Goal: Information Seeking & Learning: Learn about a topic

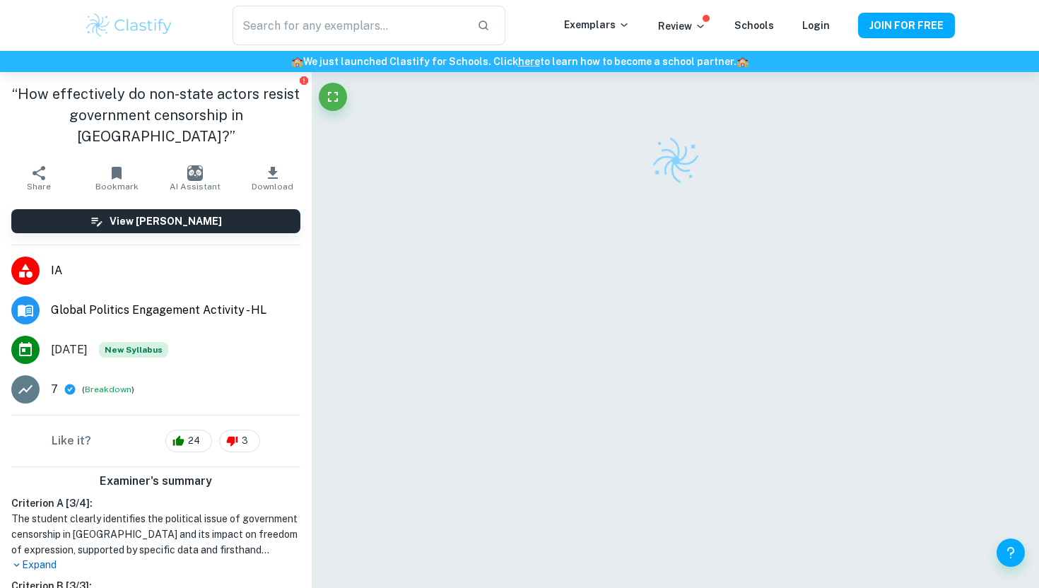
scroll to position [72, 0]
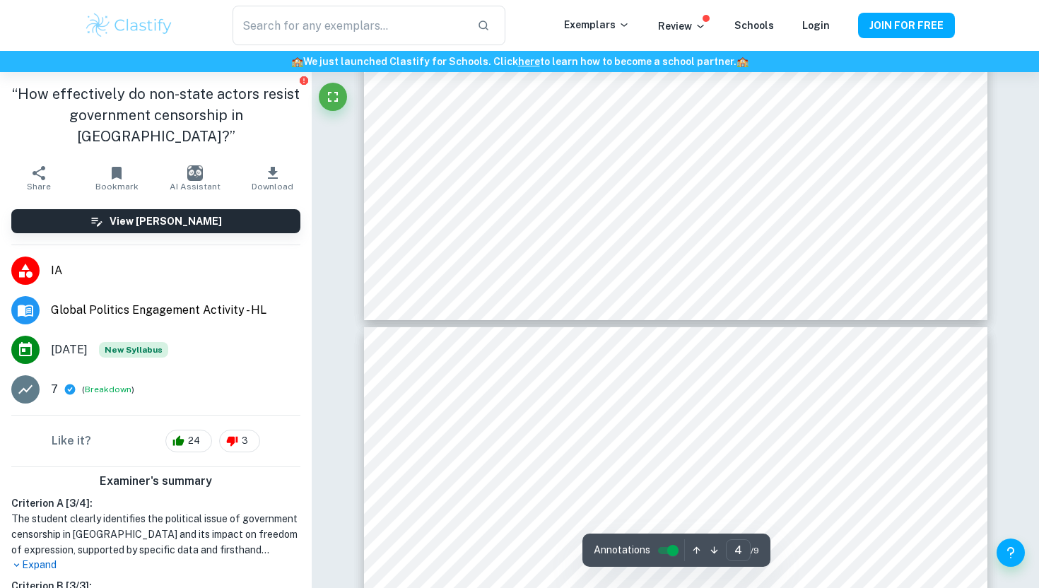
type input "5"
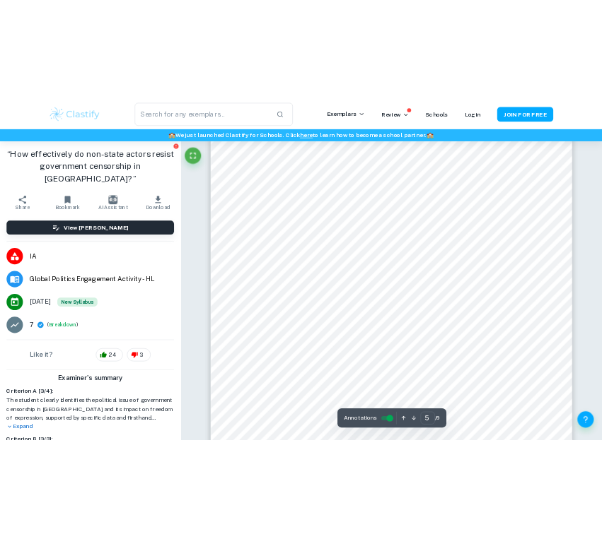
scroll to position [3533, 0]
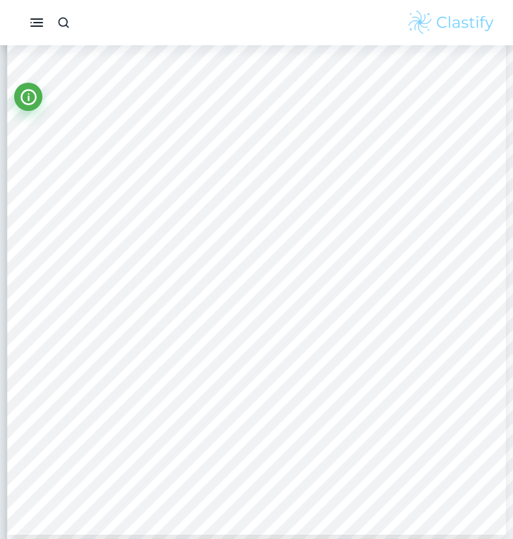
scroll to position [2983, 0]
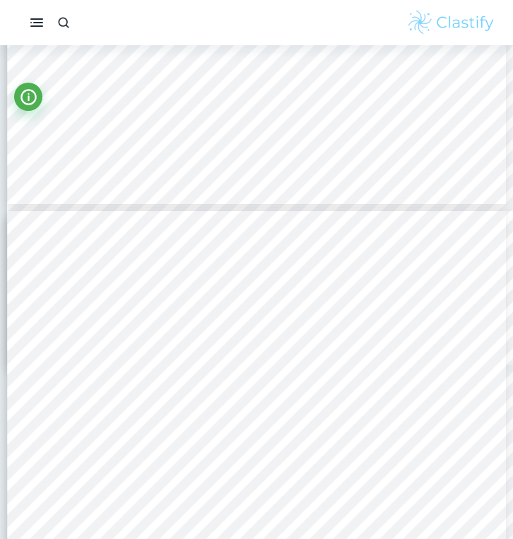
type input "5"
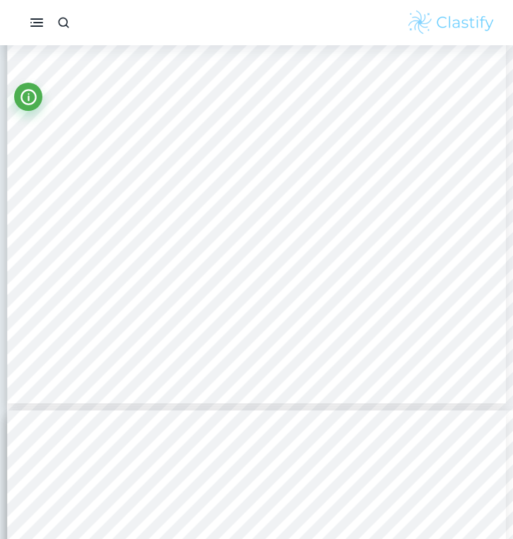
scroll to position [3089, 0]
